Goal: Ask a question: Seek information or help from site administrators or community

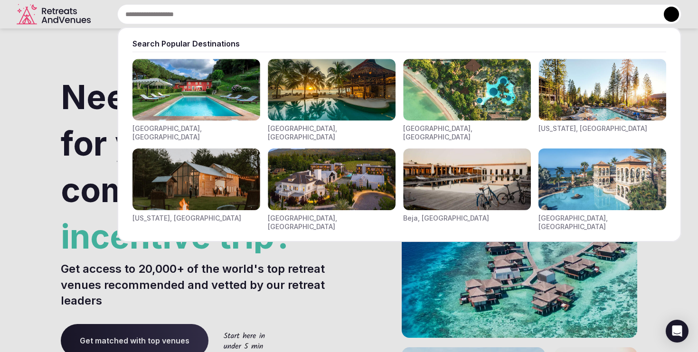
click at [242, 12] on input "text" at bounding box center [399, 14] width 564 height 20
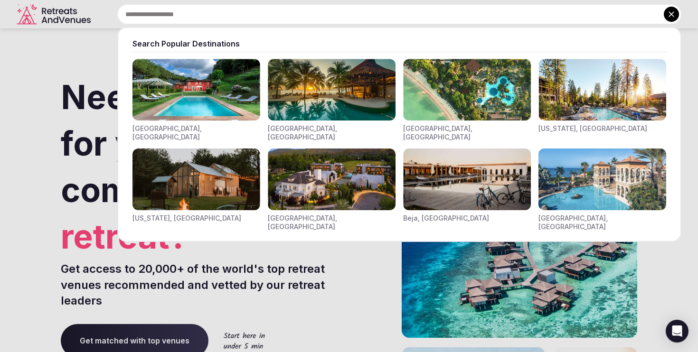
click at [236, 79] on img "Visit venues for Toscana, Italy" at bounding box center [196, 90] width 128 height 62
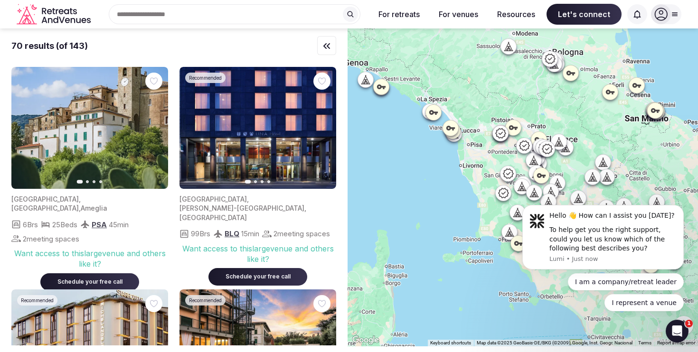
click at [76, 45] on div "70 results (of 143)" at bounding box center [49, 46] width 76 height 12
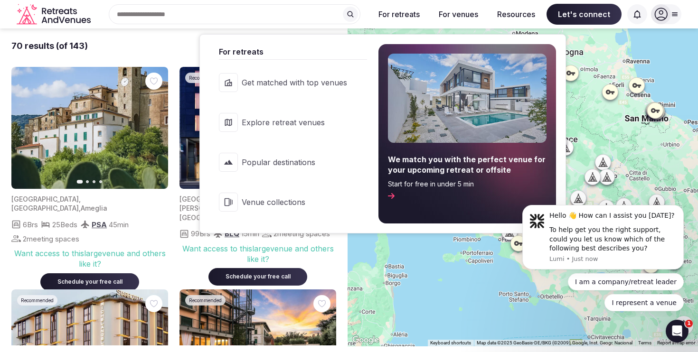
click at [320, 82] on span "Get matched with top venues" at bounding box center [294, 82] width 105 height 10
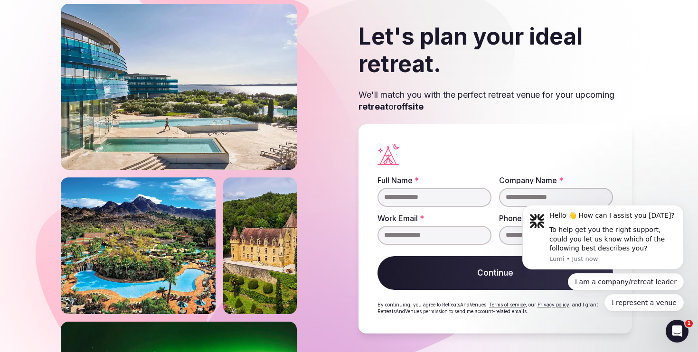
scroll to position [31, 0]
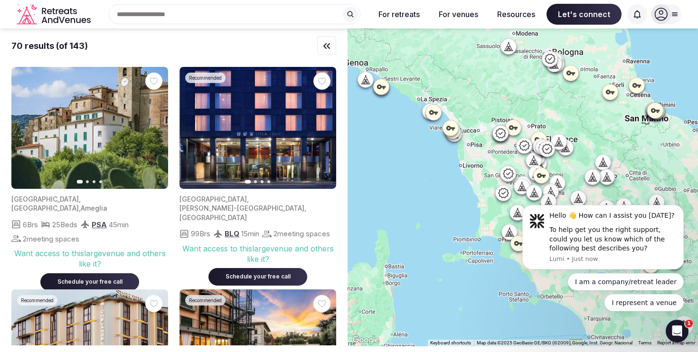
click at [606, 290] on div "I am a company/retreat leader I represent a venue" at bounding box center [602, 292] width 161 height 38
click at [606, 284] on button "I am a company/retreat leader" at bounding box center [626, 281] width 116 height 17
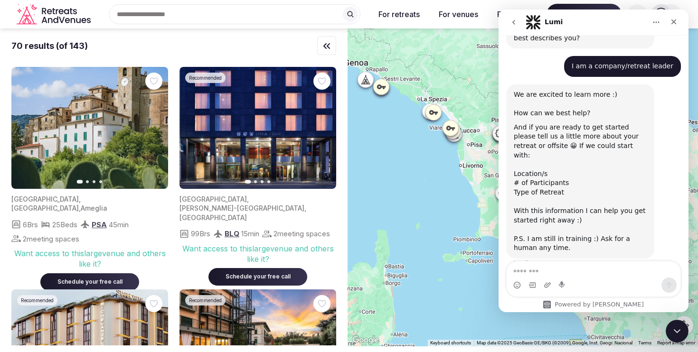
scroll to position [76, 0]
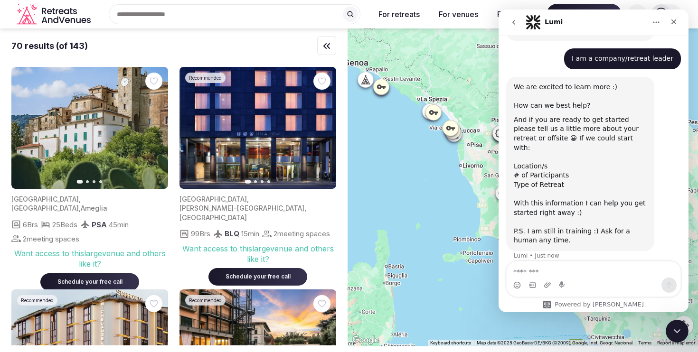
drag, startPoint x: 671, startPoint y: 23, endPoint x: 669, endPoint y: 31, distance: 8.4
click at [669, 31] on nav "Lumi" at bounding box center [593, 22] width 190 height 26
click at [538, 274] on textarea "Message…" at bounding box center [593, 270] width 174 height 16
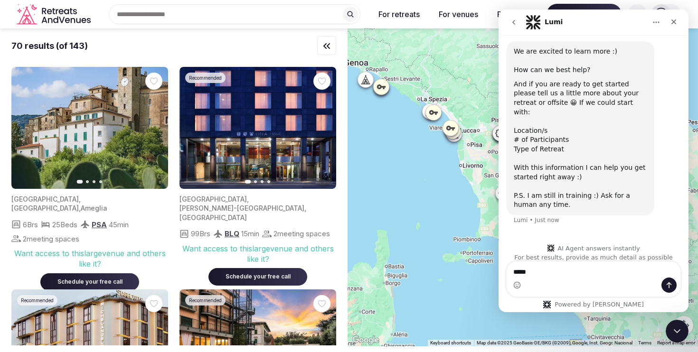
scroll to position [131, 0]
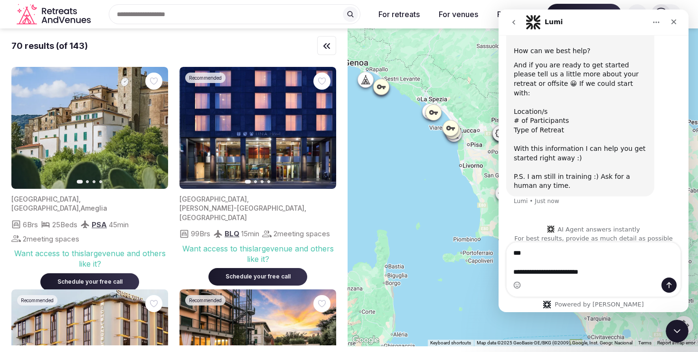
click at [518, 272] on textarea "**********" at bounding box center [593, 260] width 174 height 35
drag, startPoint x: 606, startPoint y: 276, endPoint x: 561, endPoint y: 276, distance: 44.1
click at [561, 276] on textarea "**********" at bounding box center [593, 260] width 174 height 35
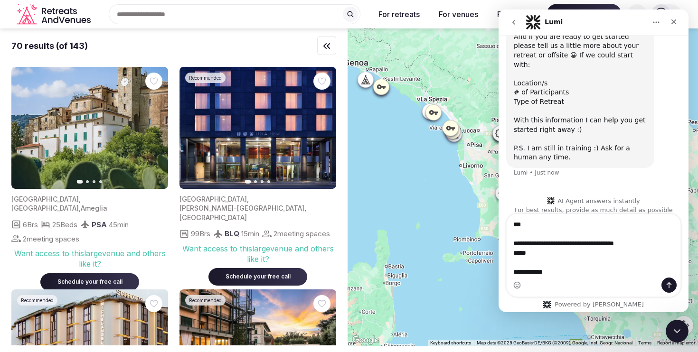
scroll to position [169, 0]
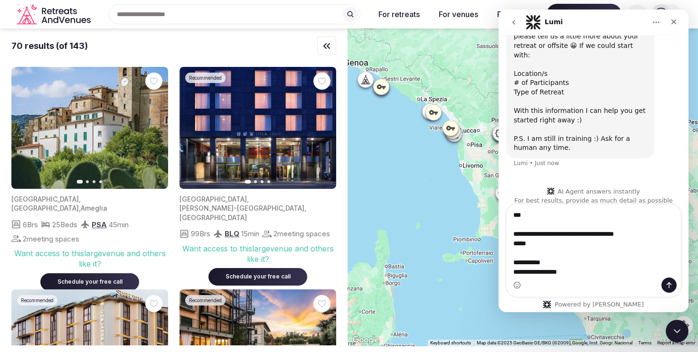
type textarea "**********"
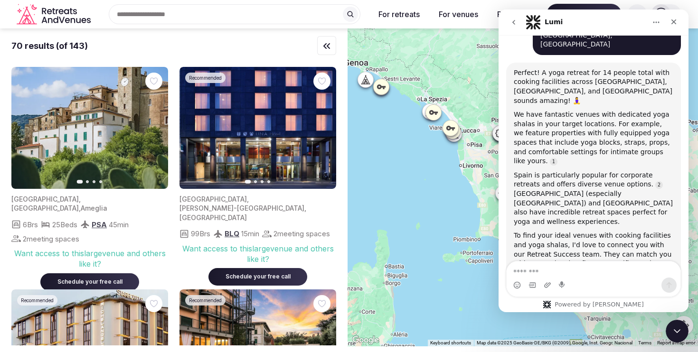
scroll to position [389, 0]
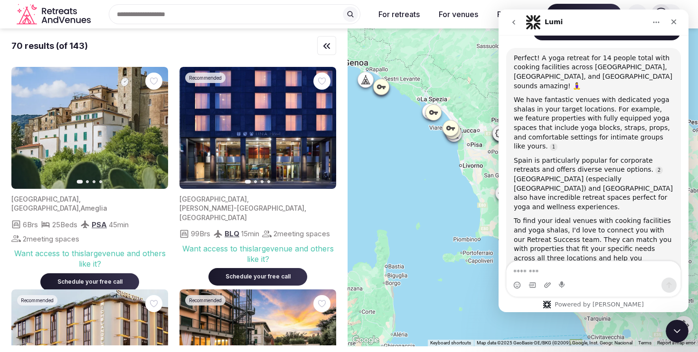
click at [262, 10] on div "Search Popular Destinations Toscana, Italy Riviera Maya, Mexico Indonesia, Bali…" at bounding box center [230, 14] width 272 height 20
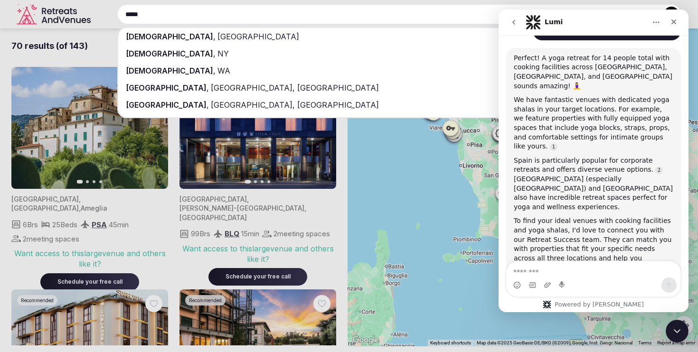
type input "*****"
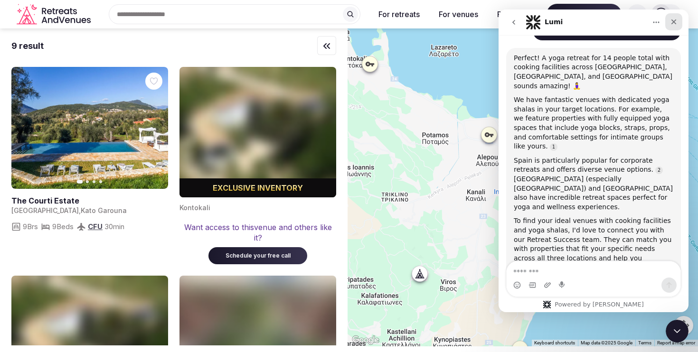
click at [675, 22] on icon "Close" at bounding box center [674, 22] width 8 height 8
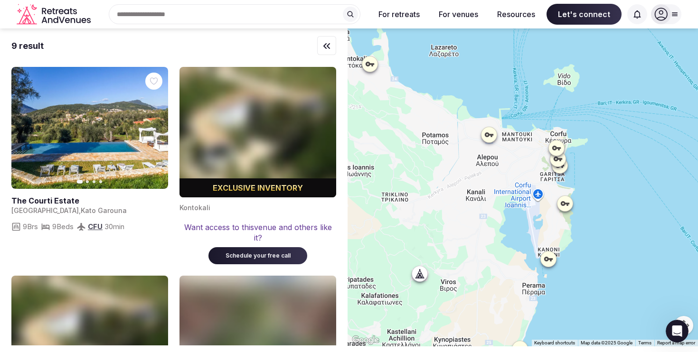
scroll to position [389, 0]
click at [158, 126] on icon "button" at bounding box center [155, 128] width 8 height 8
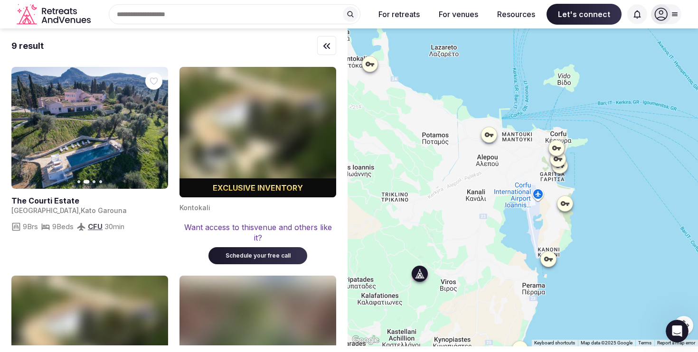
click at [158, 126] on icon "button" at bounding box center [155, 128] width 8 height 8
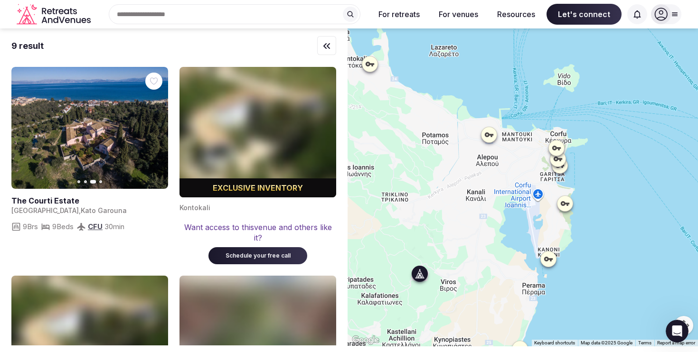
click at [158, 126] on icon "button" at bounding box center [155, 128] width 8 height 8
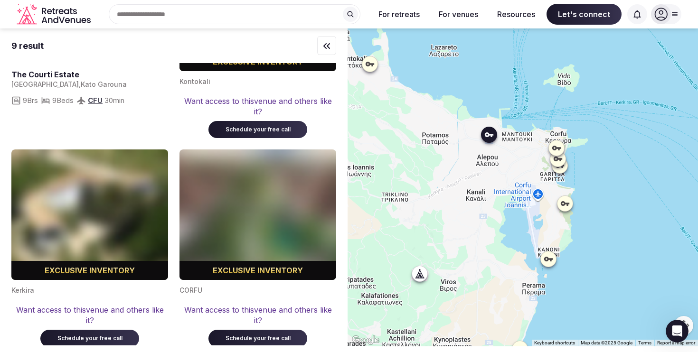
scroll to position [0, 0]
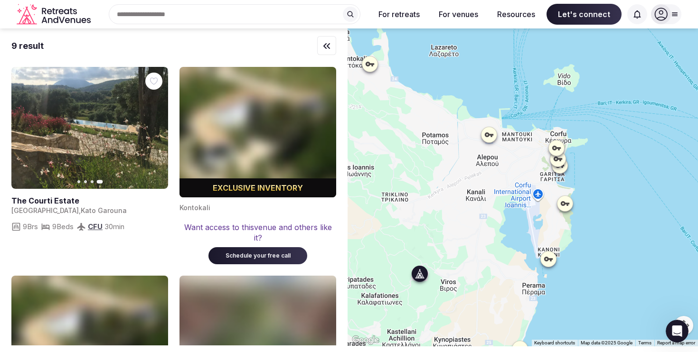
click at [123, 154] on link at bounding box center [89, 128] width 157 height 122
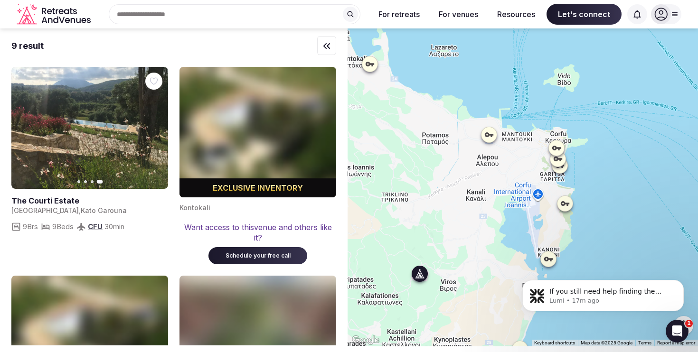
scroll to position [457, 0]
